Goal: Find specific page/section: Find specific page/section

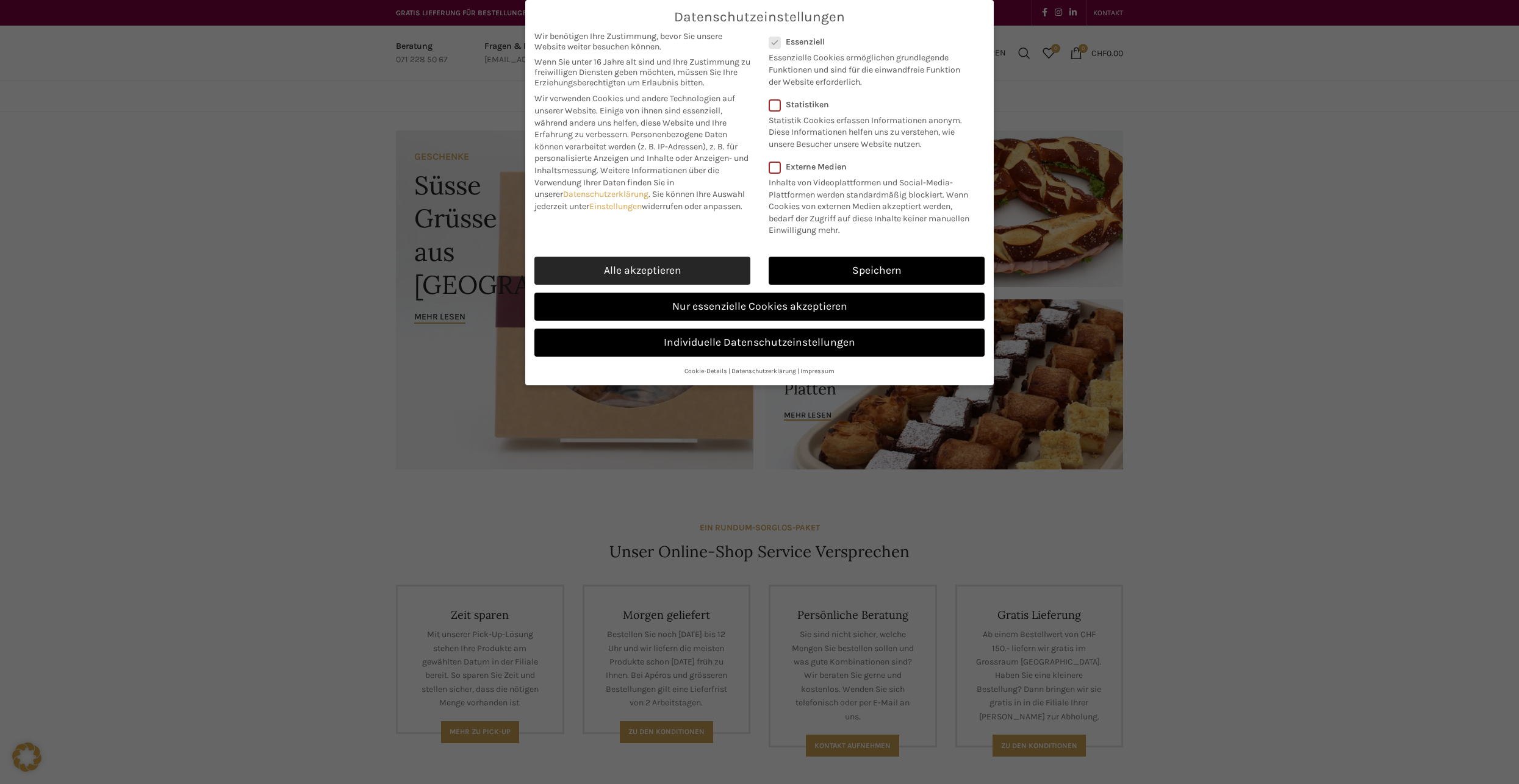
click at [666, 265] on link "Alle akzeptieren" at bounding box center [642, 270] width 216 height 28
checkbox input "true"
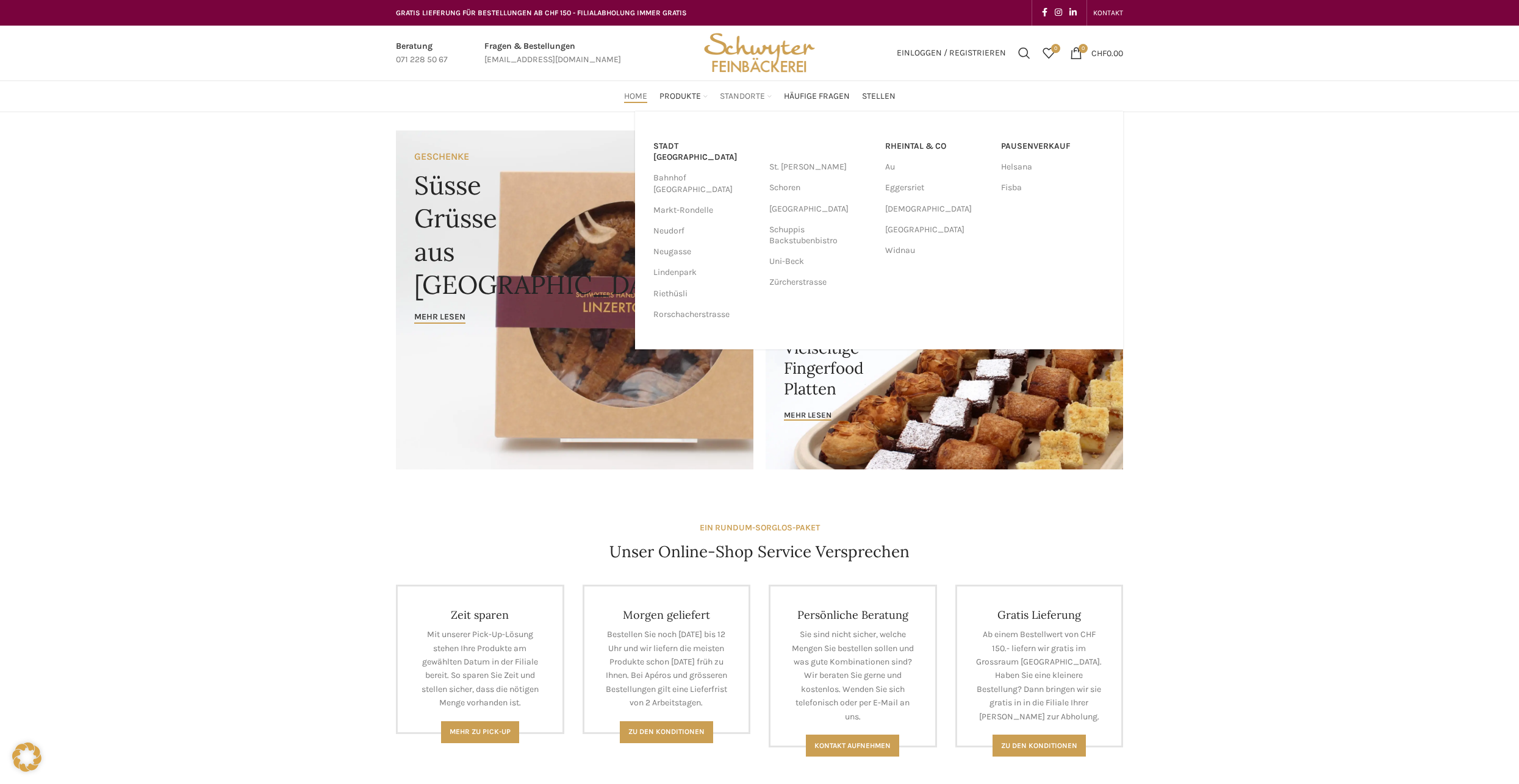
click at [755, 96] on span "Standorte" at bounding box center [742, 96] width 45 height 12
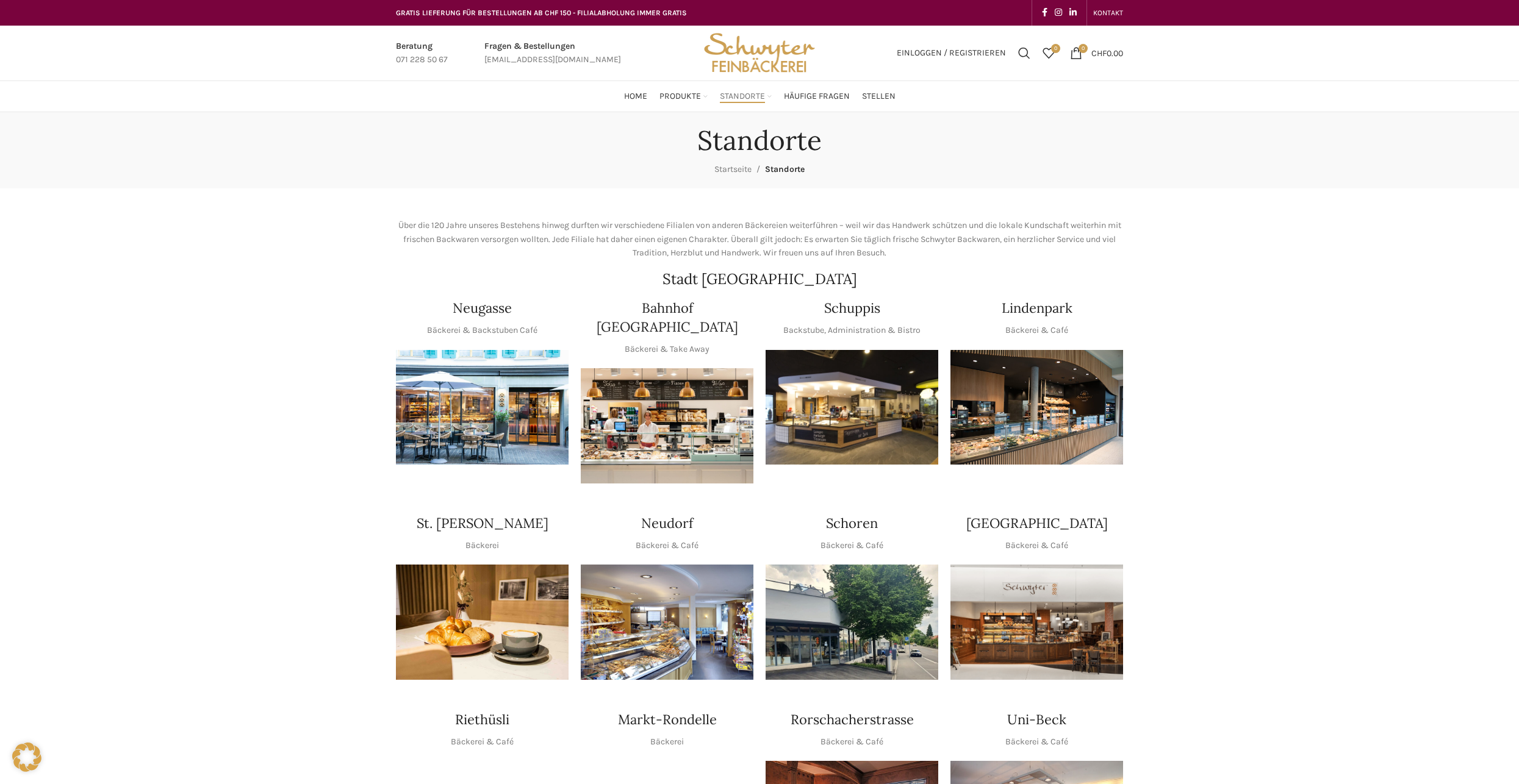
click at [699, 599] on img "1 / 1" at bounding box center [667, 623] width 172 height 115
